Goal: Download file/media

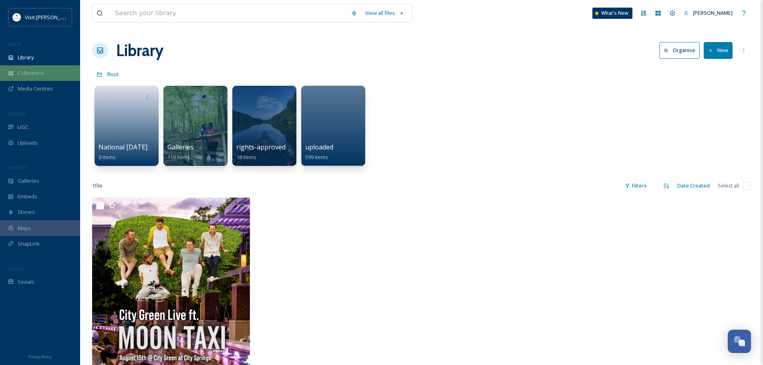
click at [48, 68] on div "Collections" at bounding box center [40, 73] width 80 height 16
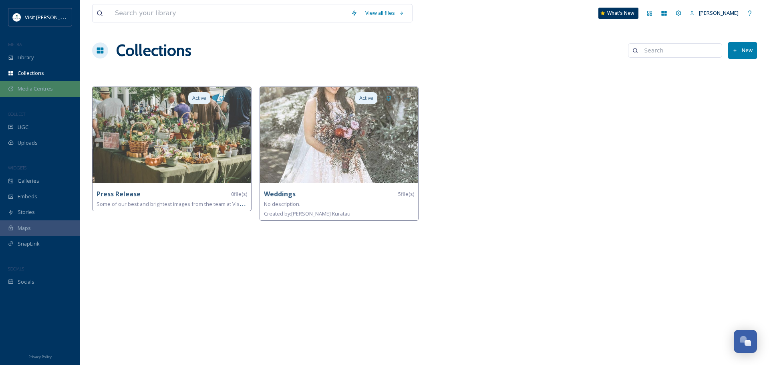
click at [29, 84] on div "Media Centres" at bounding box center [40, 89] width 80 height 16
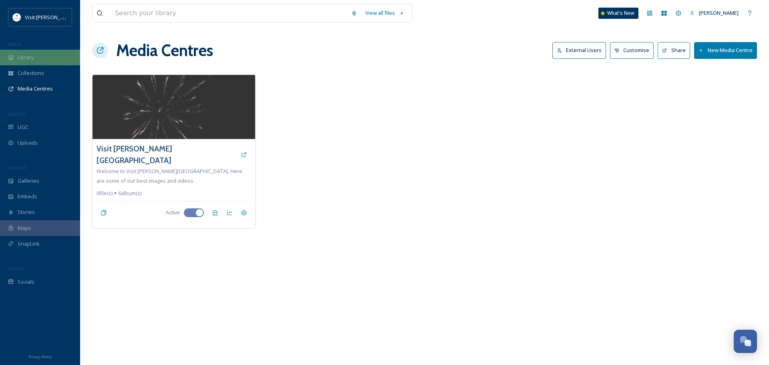
click at [38, 58] on div "Library" at bounding box center [40, 58] width 80 height 16
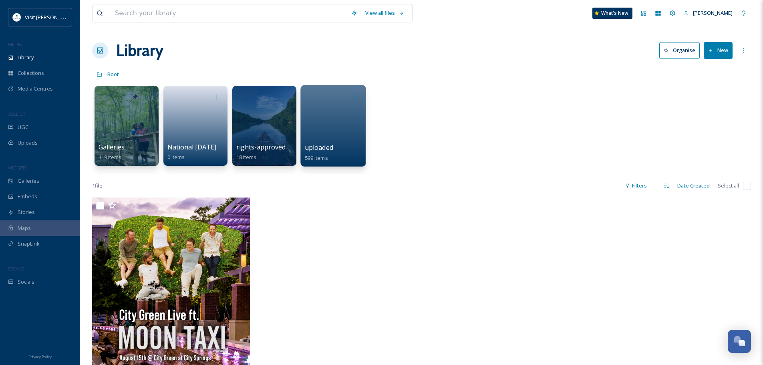
click at [337, 121] on div at bounding box center [332, 126] width 65 height 82
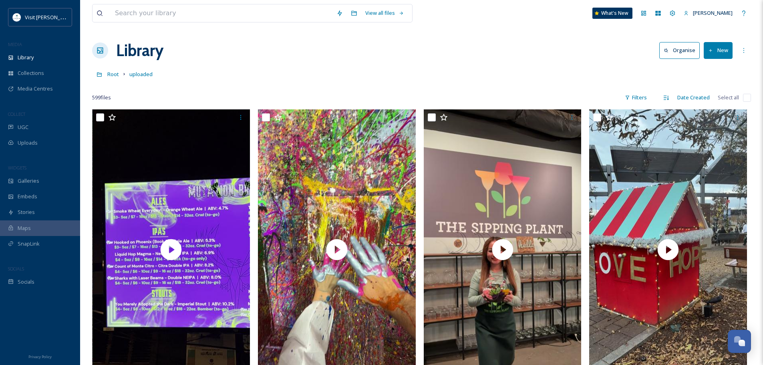
click at [231, 73] on div "Root uploaded" at bounding box center [421, 73] width 659 height 15
click at [520, 96] on div "599 file s Filters Date Created Select all" at bounding box center [421, 98] width 659 height 16
click at [745, 49] on icon at bounding box center [743, 50] width 6 height 6
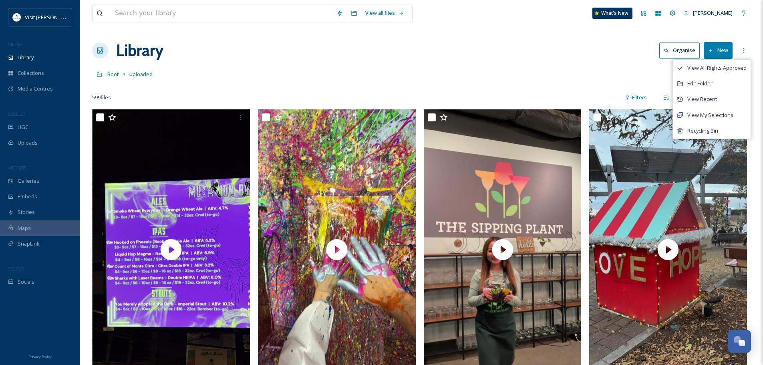
click at [374, 68] on div "Root uploaded" at bounding box center [421, 73] width 659 height 15
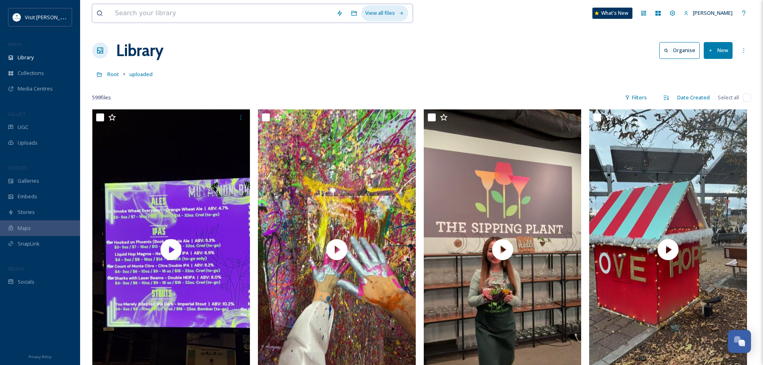
click at [373, 15] on div "View all files" at bounding box center [384, 13] width 47 height 16
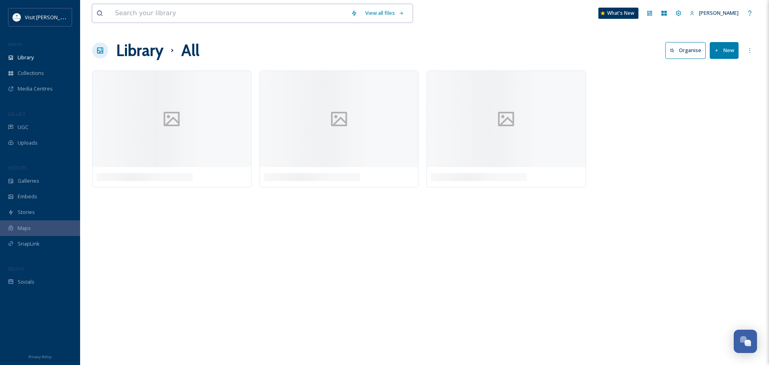
click at [164, 16] on input at bounding box center [229, 13] width 236 height 18
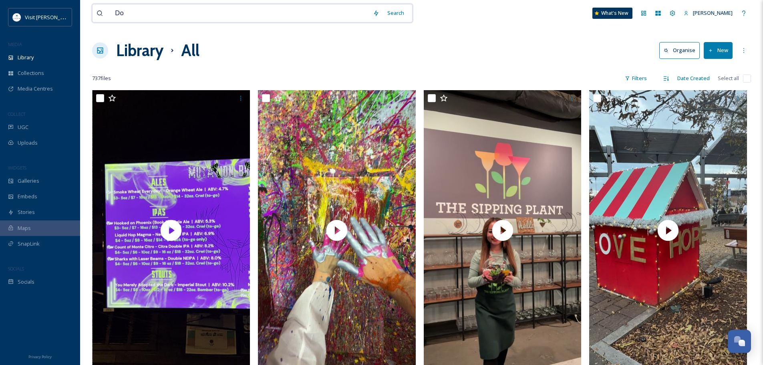
type input "Dog"
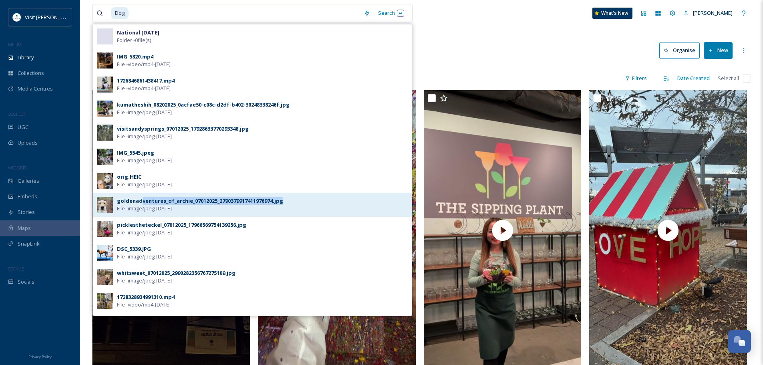
drag, startPoint x: 139, startPoint y: 204, endPoint x: 316, endPoint y: 201, distance: 177.0
click at [316, 201] on div "goldenadventures_of_archie_07012025_2790379917411976974.jpg File - image/jpeg -…" at bounding box center [262, 204] width 291 height 15
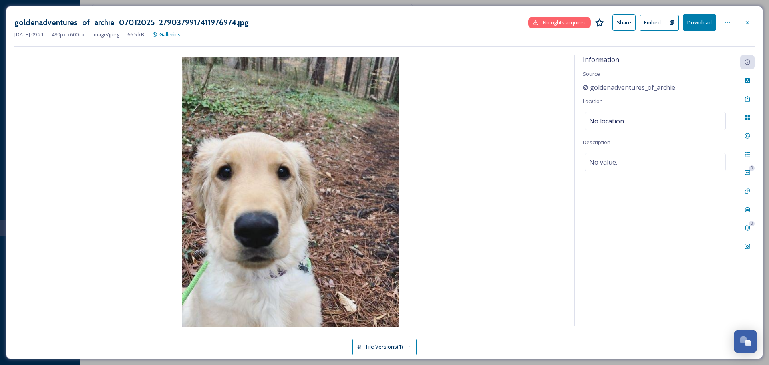
click at [704, 21] on button "Download" at bounding box center [699, 22] width 33 height 16
click at [745, 20] on icon at bounding box center [747, 23] width 6 height 6
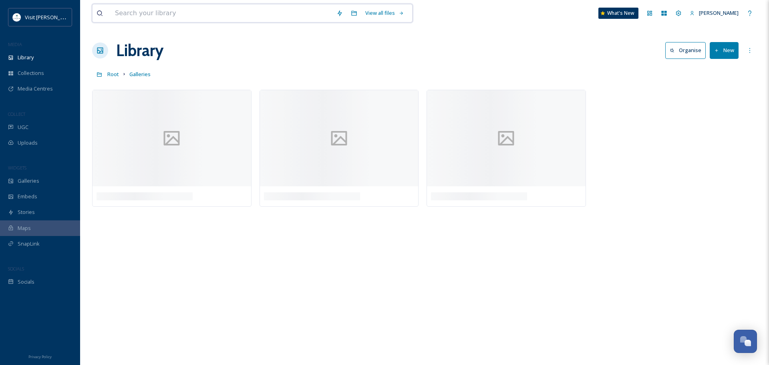
click at [207, 6] on input at bounding box center [221, 13] width 221 height 18
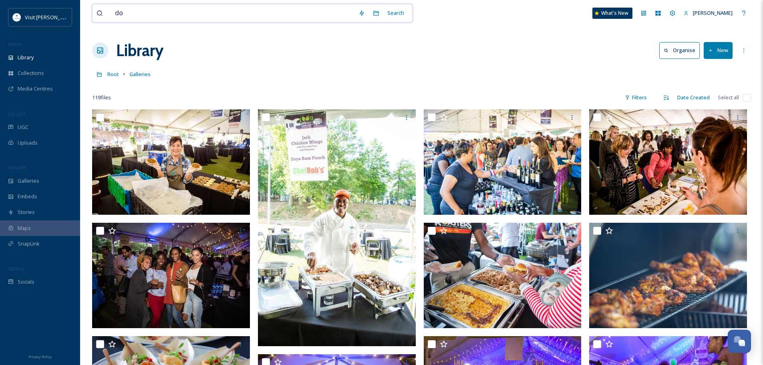
type input "dog"
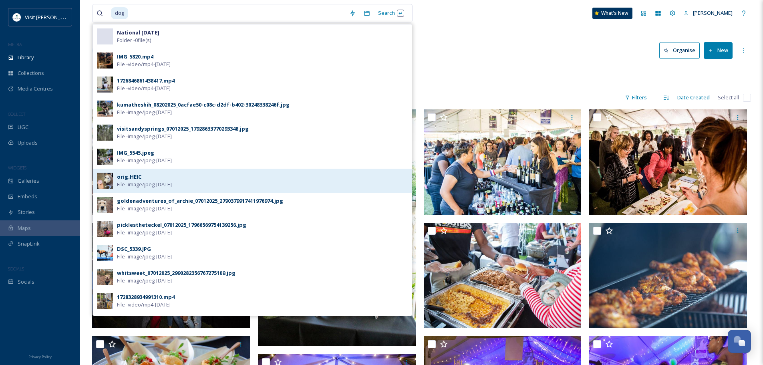
click at [157, 182] on span "File - image/jpeg - [DATE]" at bounding box center [144, 185] width 55 height 8
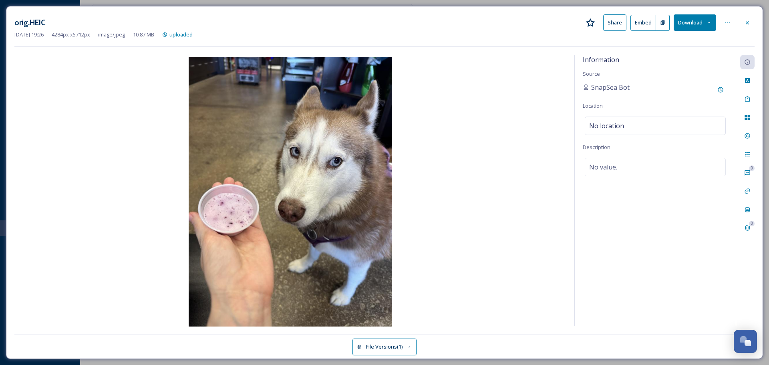
click at [695, 20] on button "Download" at bounding box center [694, 22] width 42 height 16
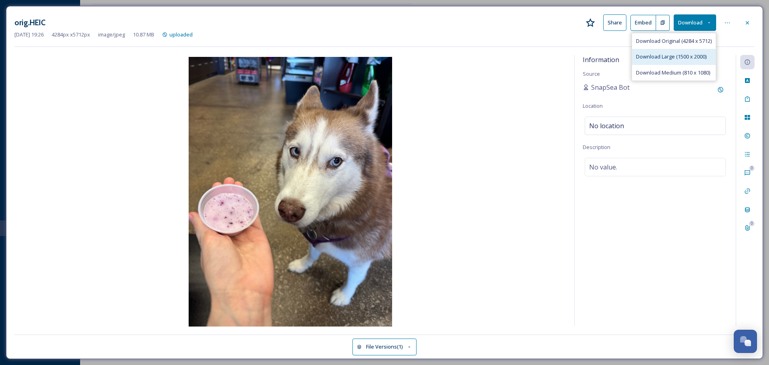
click at [669, 57] on span "Download Large (1500 x 2000)" at bounding box center [671, 57] width 70 height 8
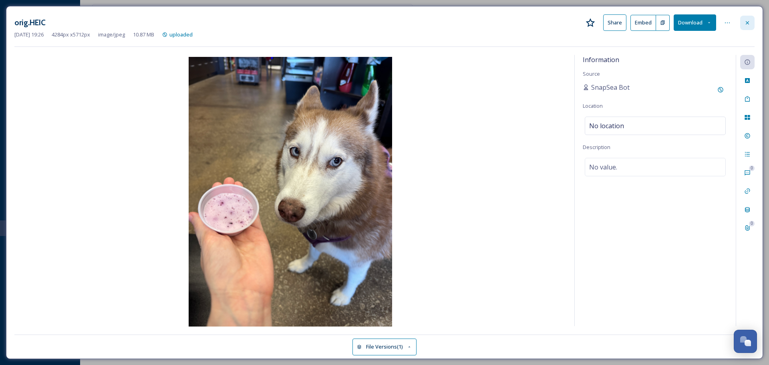
click at [749, 24] on icon at bounding box center [746, 22] width 3 height 3
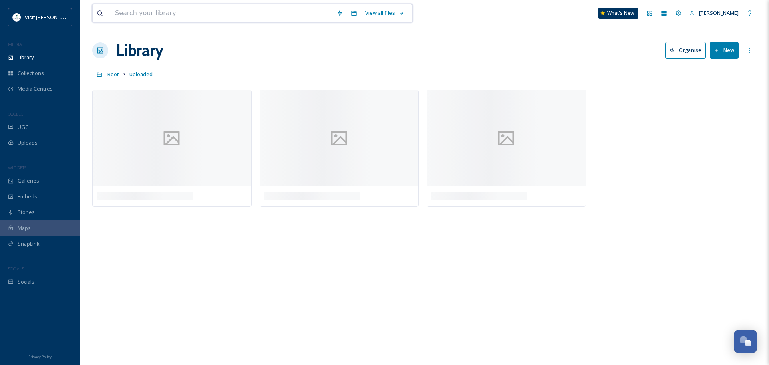
click at [180, 15] on input at bounding box center [221, 13] width 221 height 18
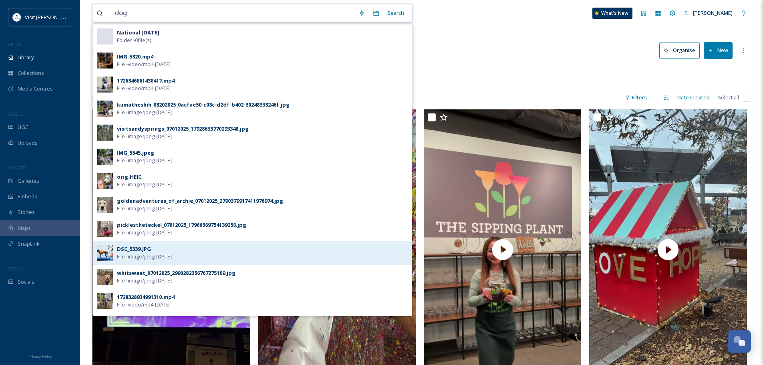
type input "dog"
click at [140, 251] on div "DSC_5339.JPG" at bounding box center [134, 249] width 34 height 8
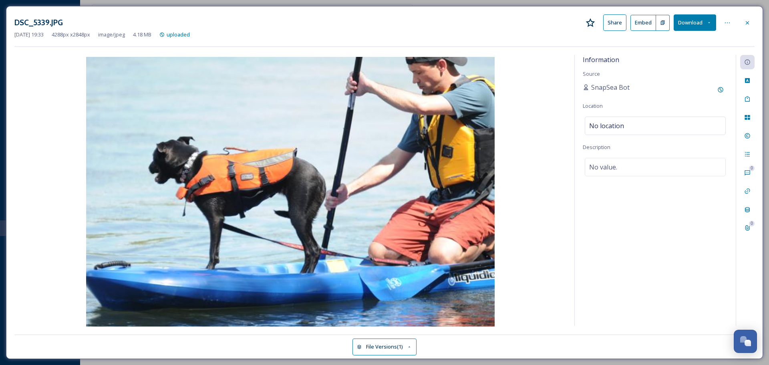
click at [685, 20] on button "Download" at bounding box center [694, 22] width 42 height 16
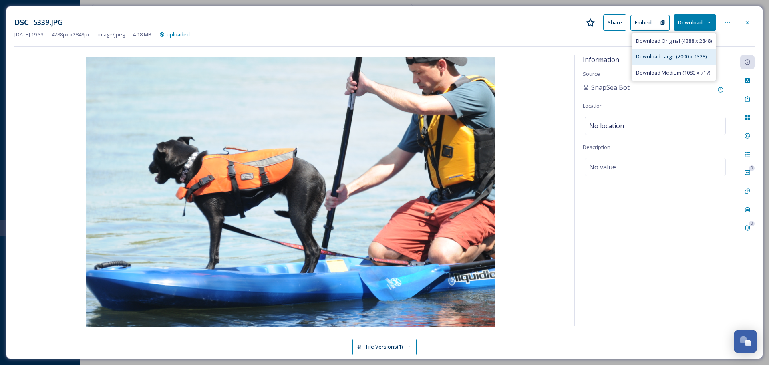
click at [671, 59] on span "Download Large (2000 x 1328)" at bounding box center [671, 57] width 70 height 8
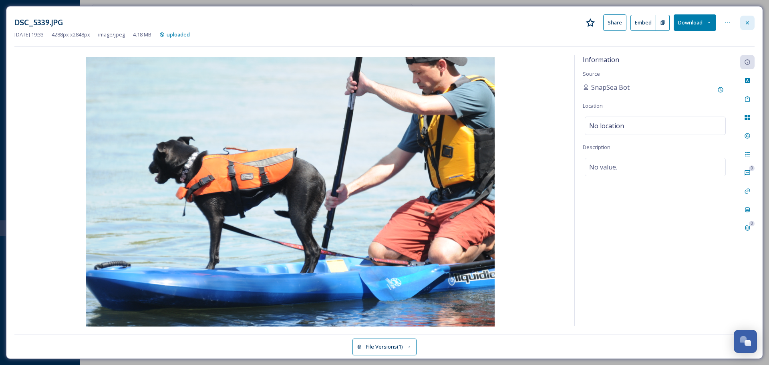
click at [746, 23] on icon at bounding box center [746, 22] width 3 height 3
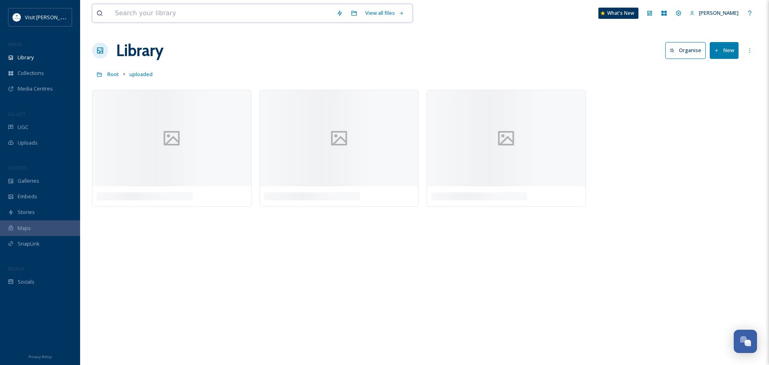
click at [167, 9] on input at bounding box center [221, 13] width 221 height 18
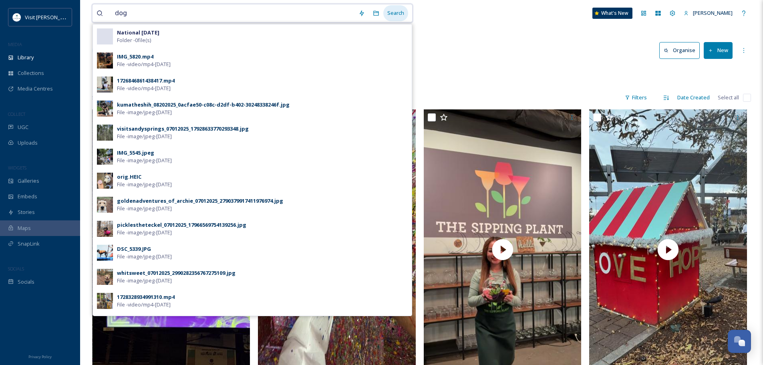
type input "dog"
click at [394, 12] on div "Search" at bounding box center [395, 13] width 25 height 16
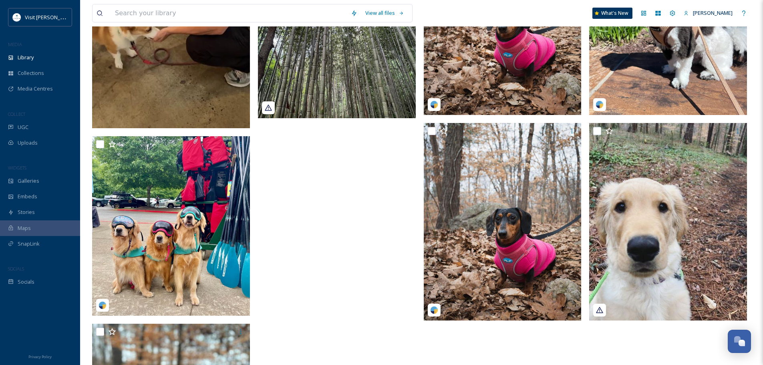
scroll to position [560, 0]
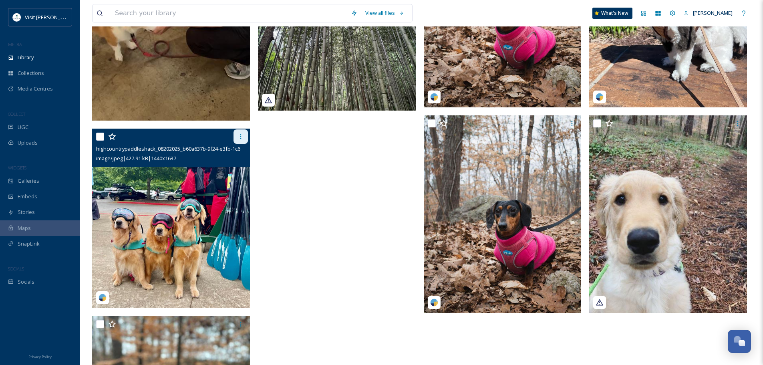
click at [239, 136] on icon at bounding box center [240, 136] width 6 height 6
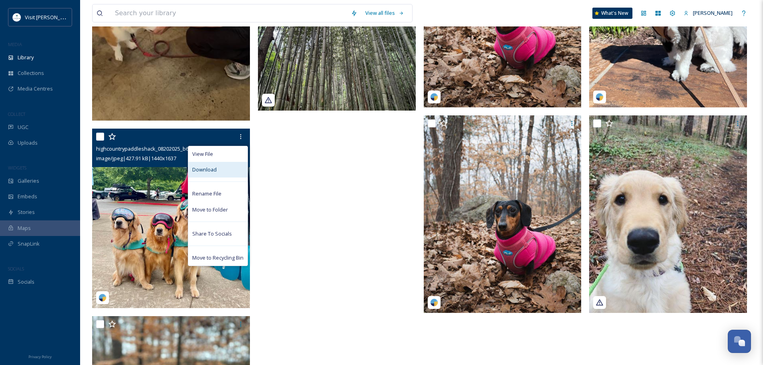
click at [220, 169] on div "Download" at bounding box center [217, 170] width 59 height 16
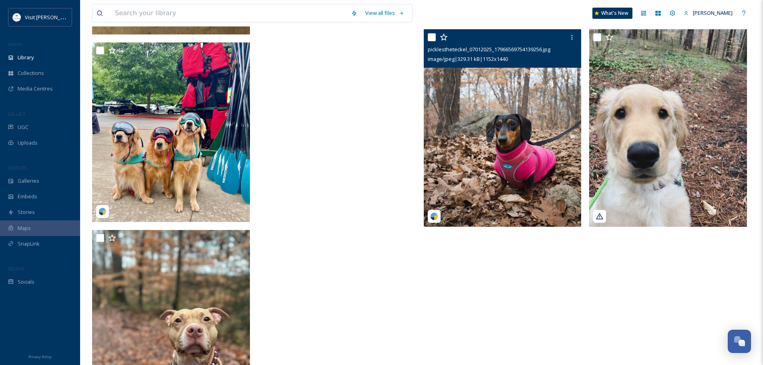
scroll to position [562, 0]
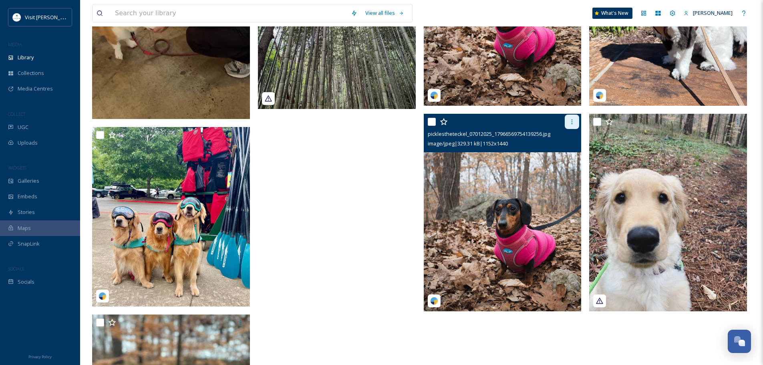
click at [569, 124] on icon at bounding box center [571, 122] width 6 height 6
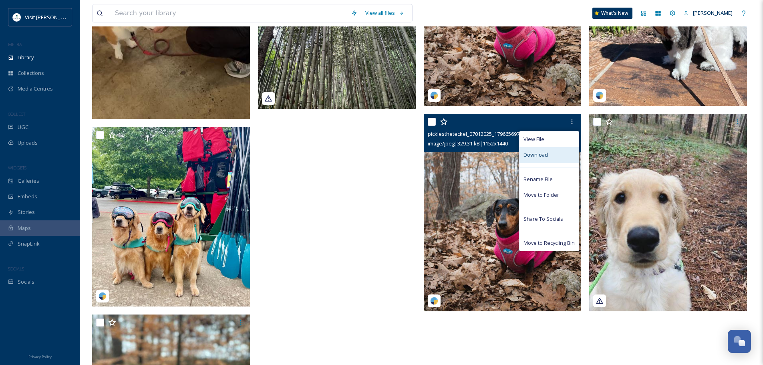
click at [545, 158] on span "Download" at bounding box center [535, 155] width 24 height 8
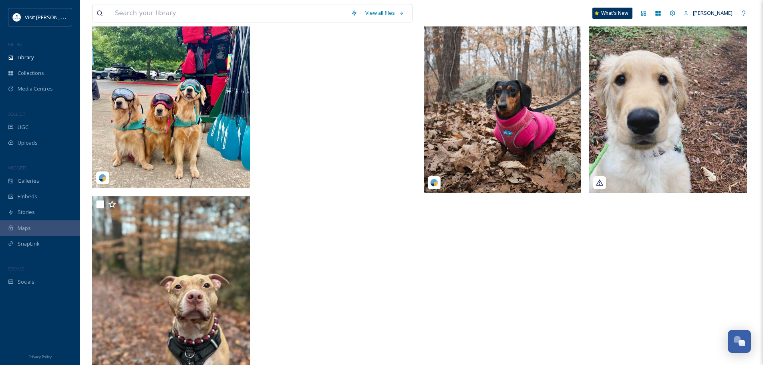
scroll to position [681, 0]
click at [212, 10] on input at bounding box center [229, 13] width 236 height 18
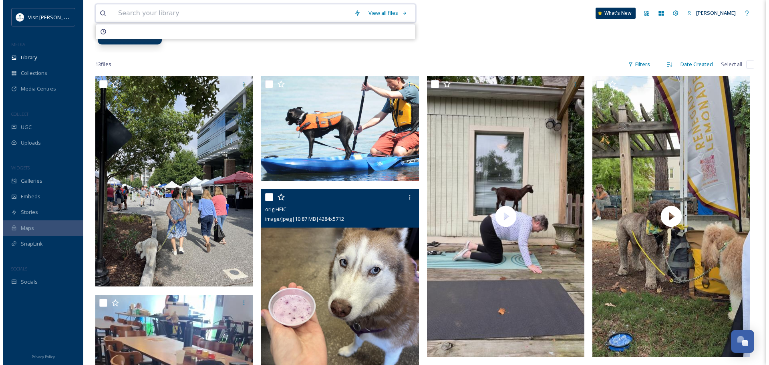
scroll to position [120, 0]
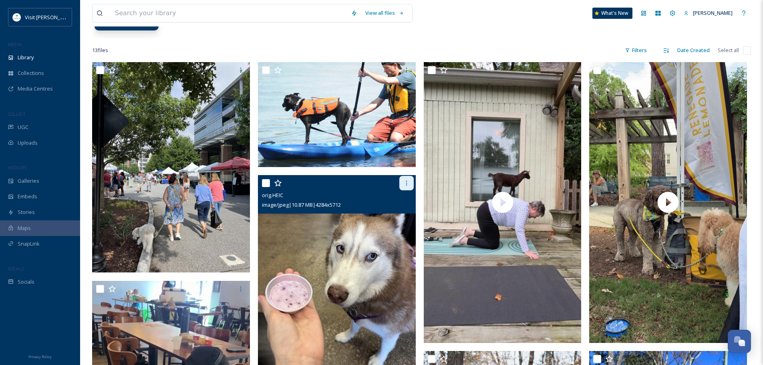
click at [406, 182] on icon at bounding box center [406, 183] width 6 height 6
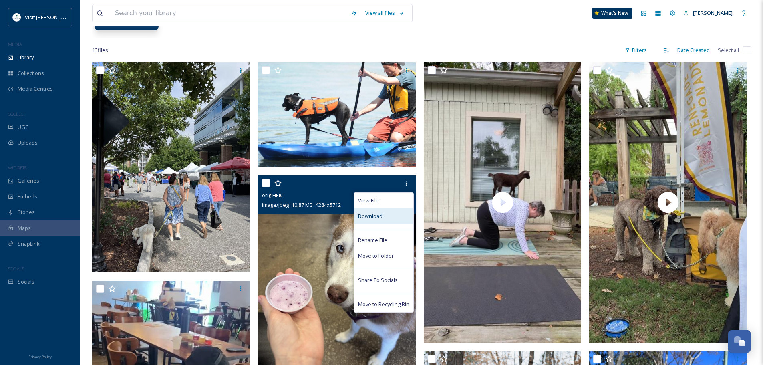
click at [377, 214] on span "Download" at bounding box center [370, 216] width 24 height 8
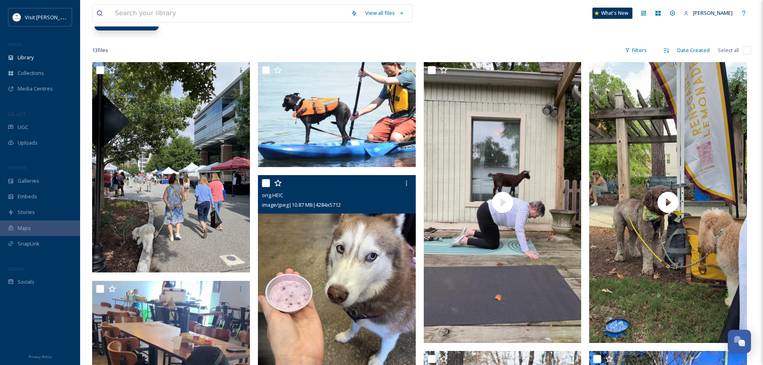
click at [315, 225] on img at bounding box center [337, 280] width 158 height 210
